Goal: Information Seeking & Learning: Check status

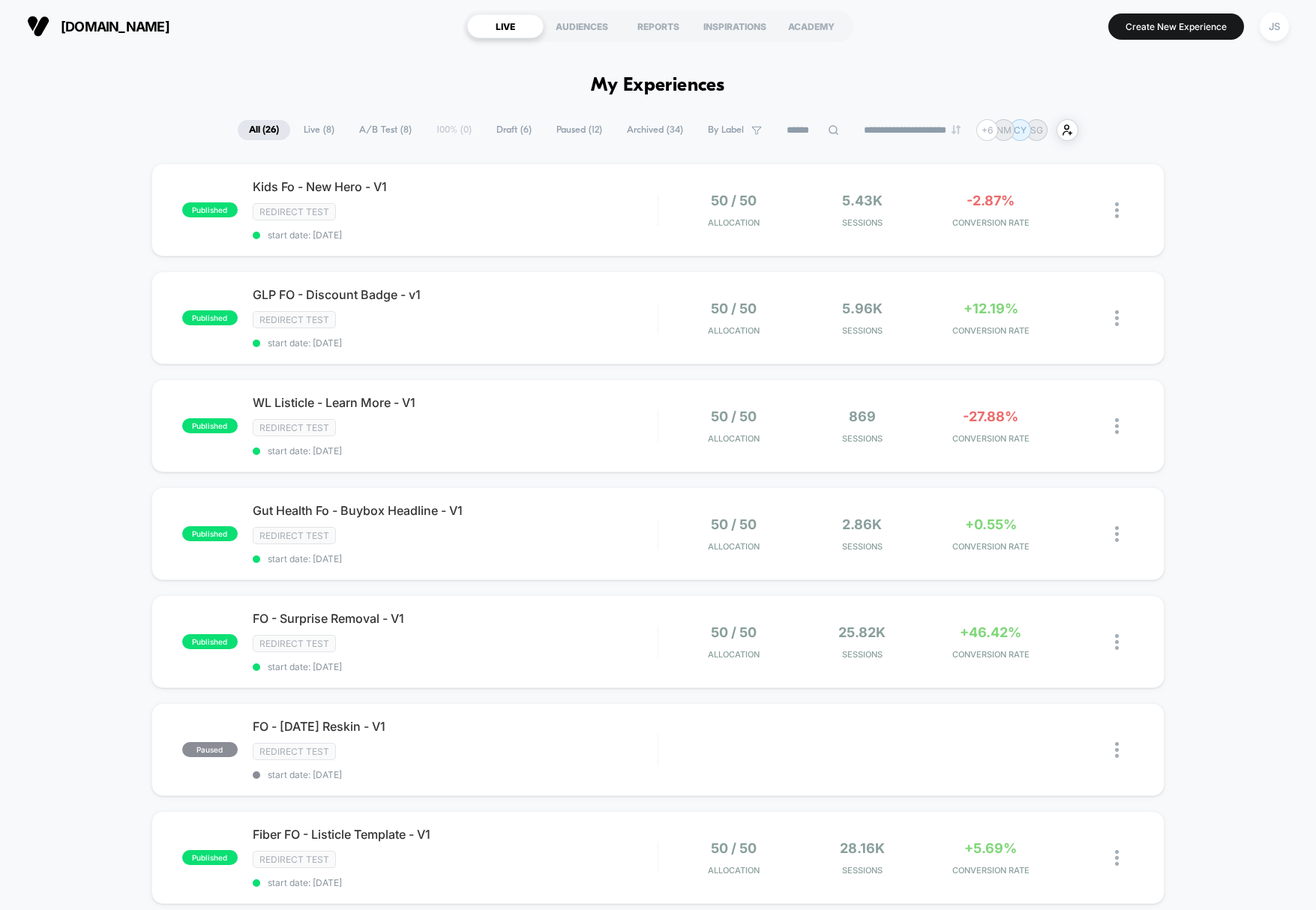
click at [304, 125] on span "Live ( 8 )" at bounding box center [319, 130] width 54 height 20
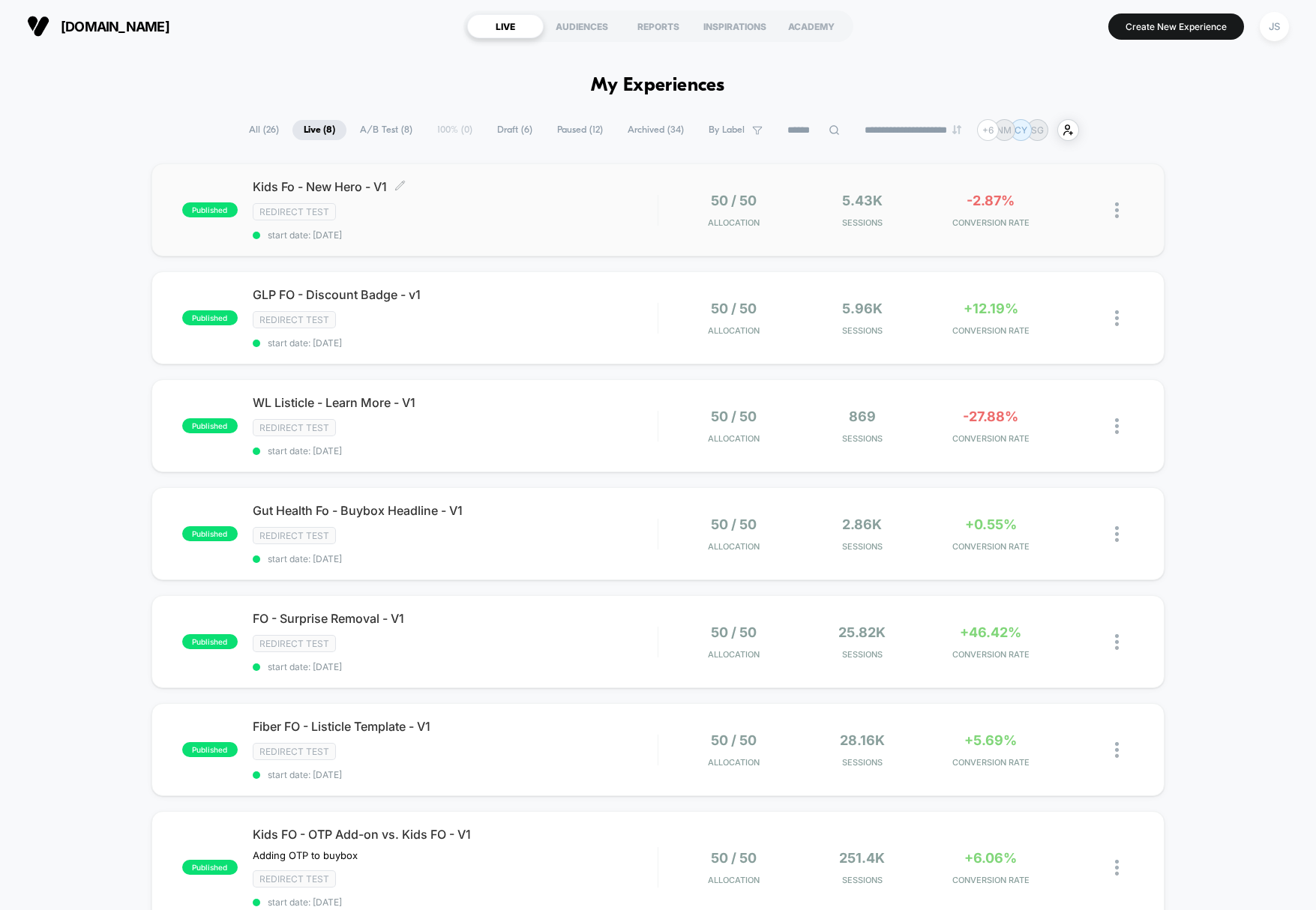
click at [347, 186] on span "Kids Fo - New Hero - V1 Click to edit experience details" at bounding box center [455, 187] width 405 height 15
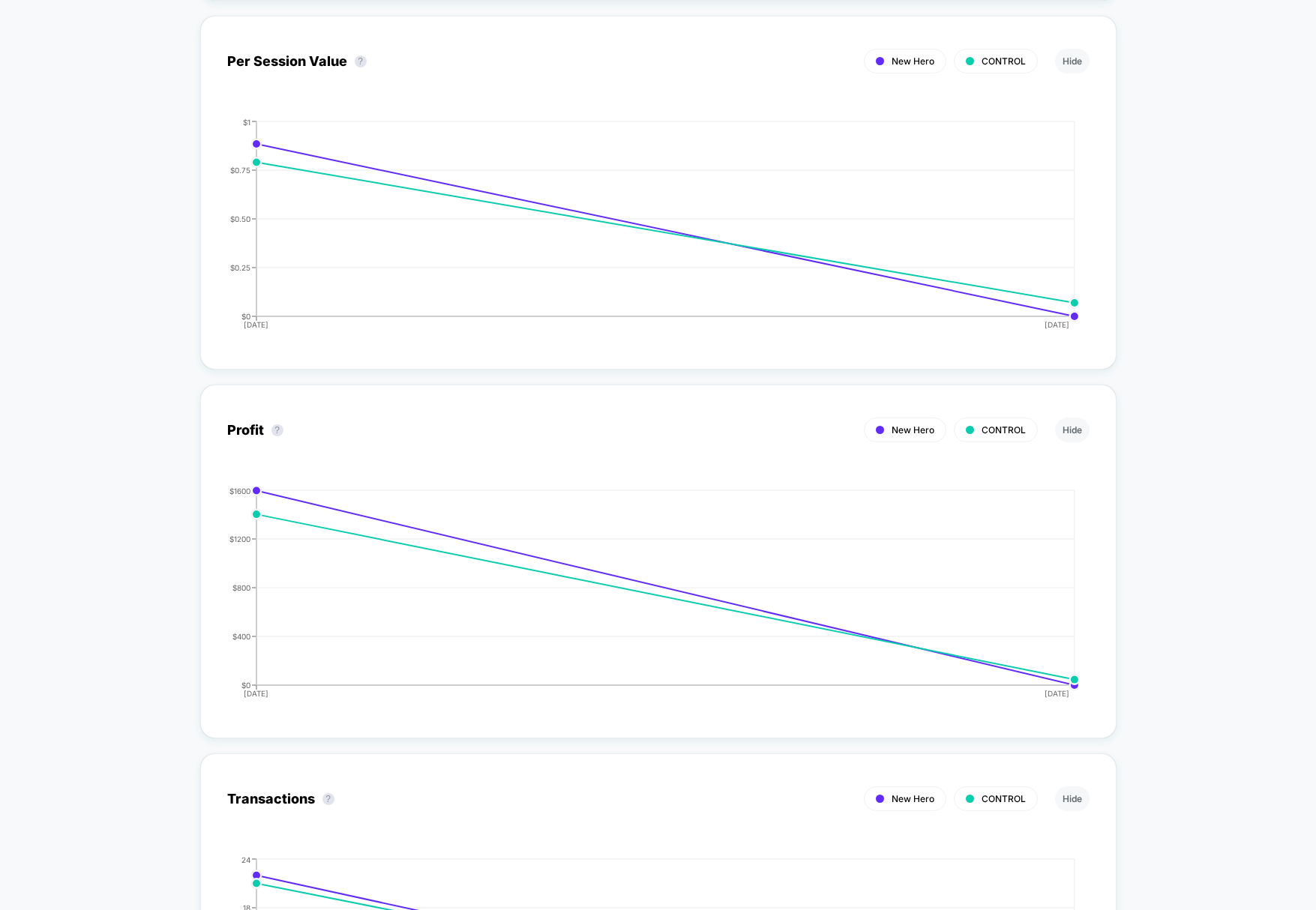
scroll to position [506, 0]
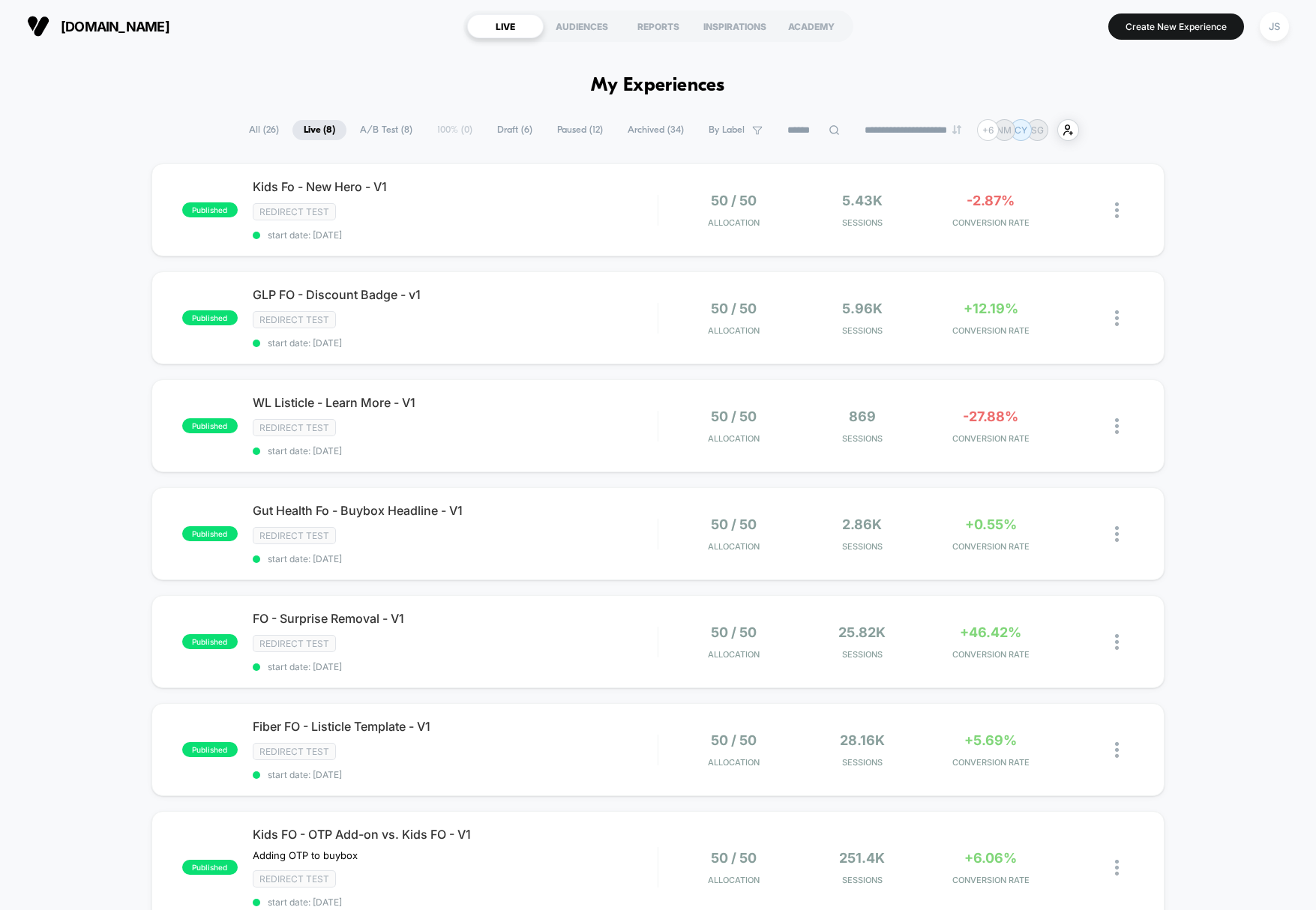
click at [374, 123] on span "A/B Test ( 8 )" at bounding box center [386, 130] width 75 height 20
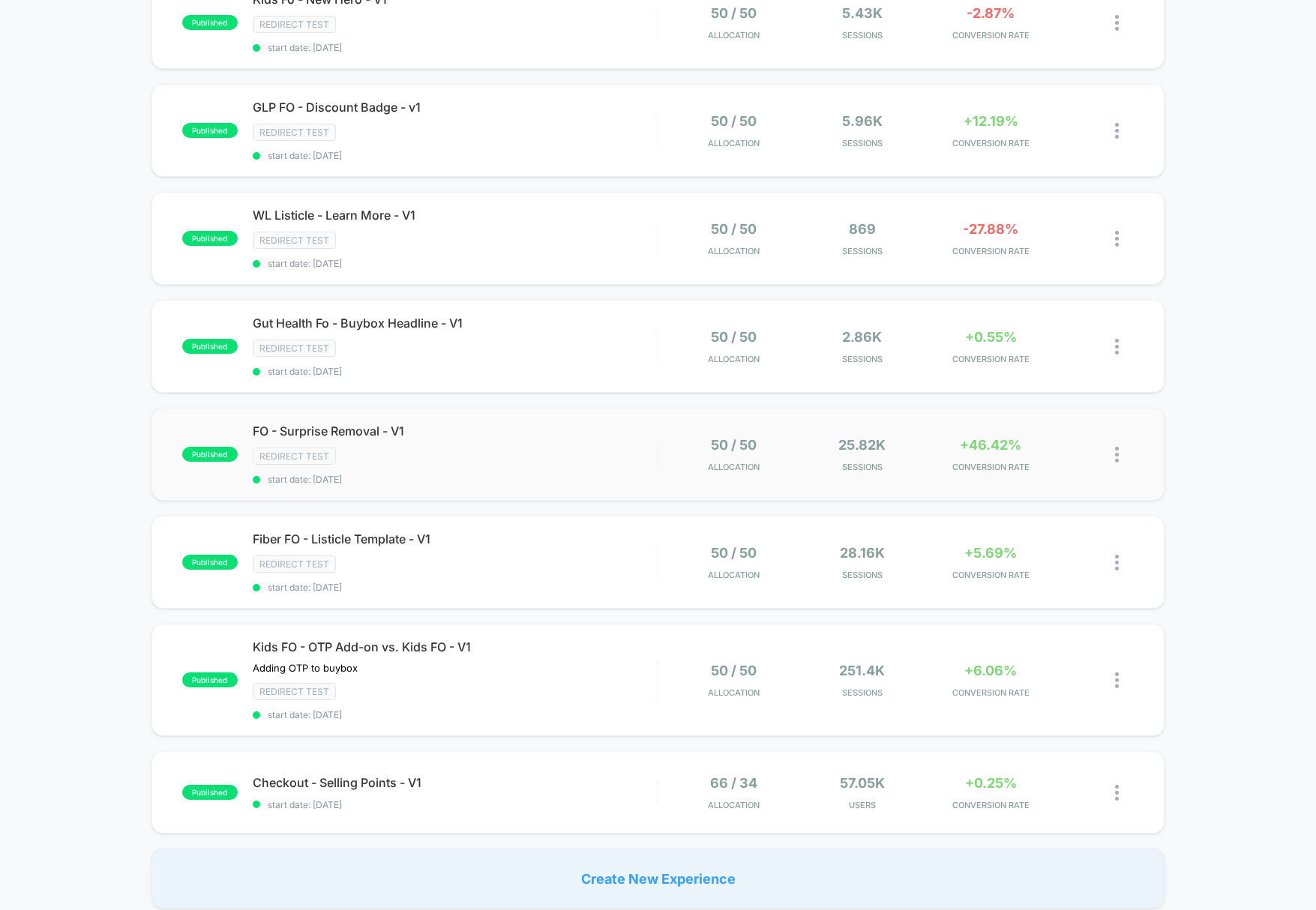
scroll to position [218, 0]
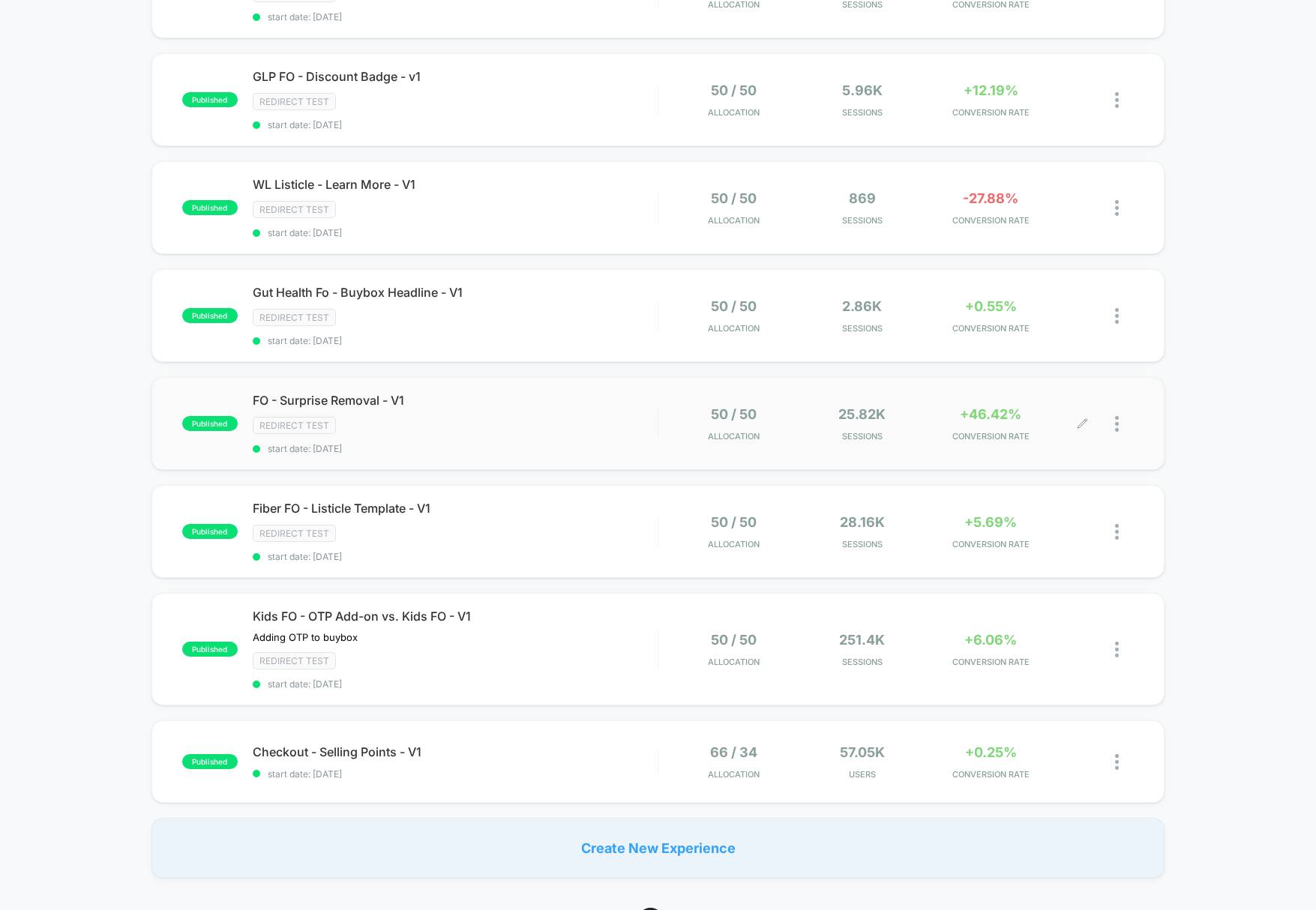
click at [904, 418] on div "25.82k Sessions" at bounding box center [862, 424] width 121 height 35
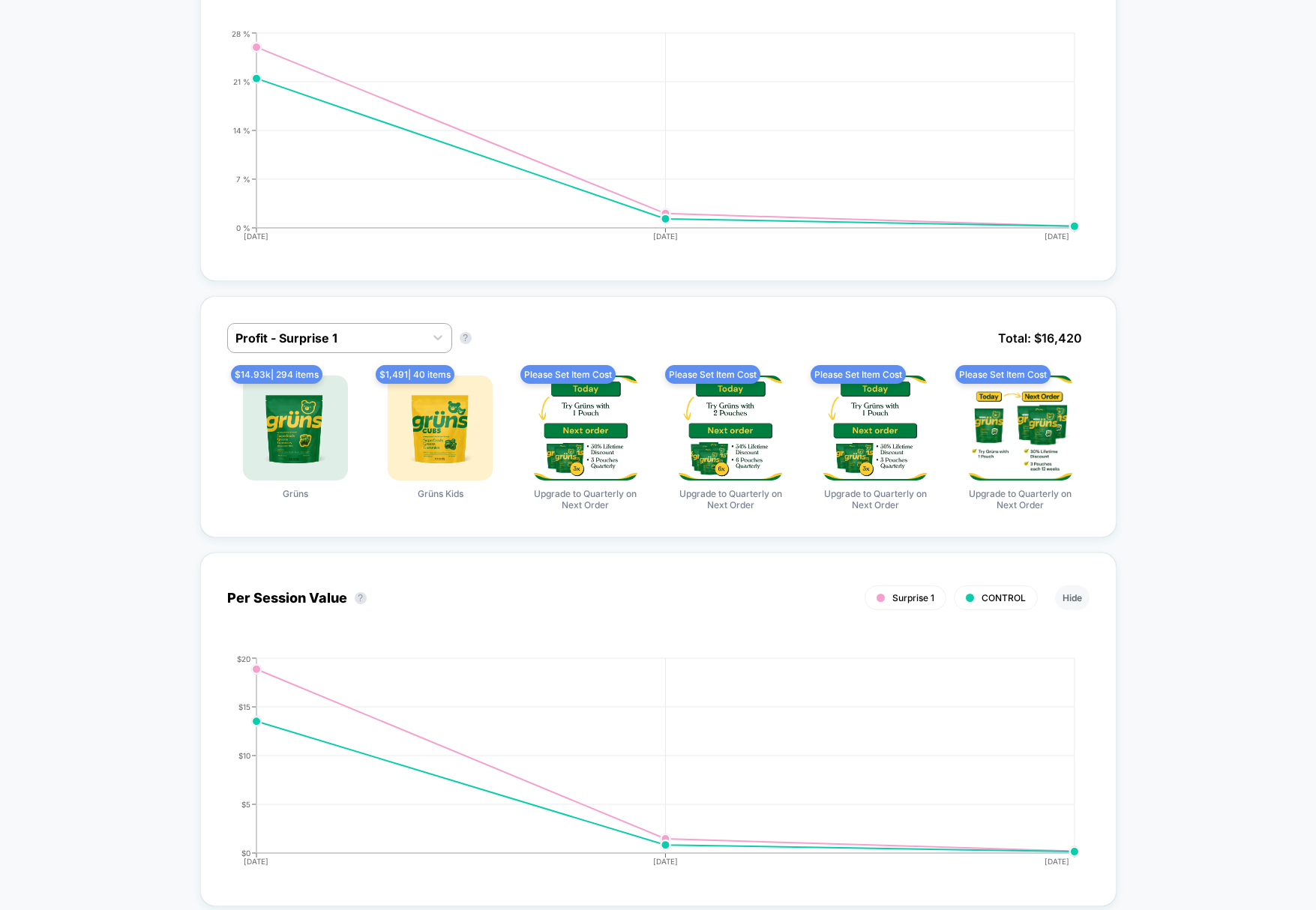
scroll to position [756, 0]
